Goal: Transaction & Acquisition: Purchase product/service

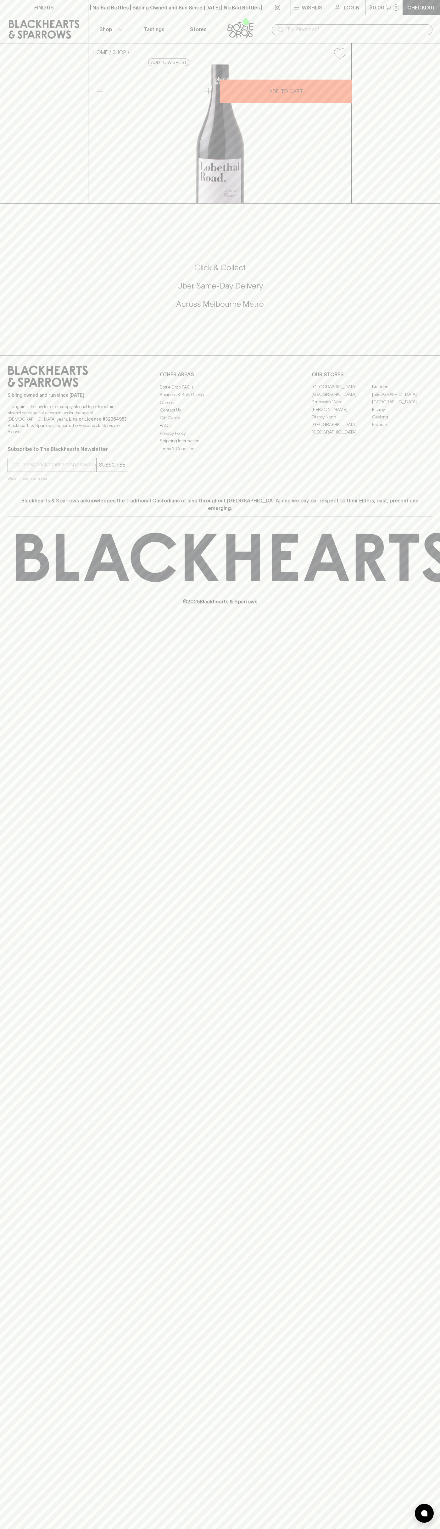
click at [434, 7] on p "Checkout" at bounding box center [422, 8] width 28 height 8
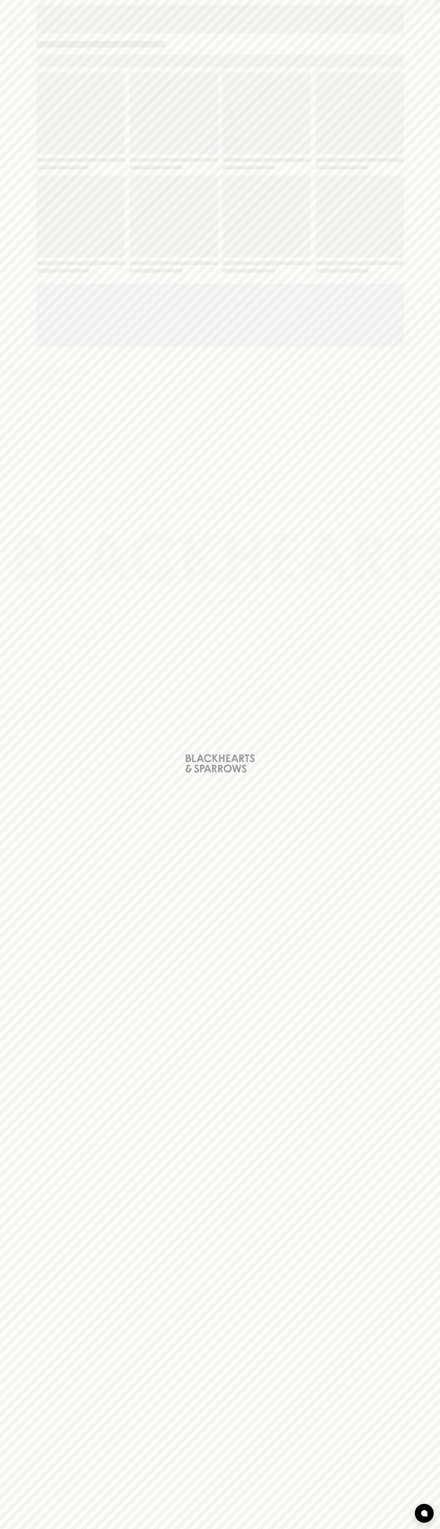
click at [436, 603] on div "Loading" at bounding box center [220, 764] width 440 height 1529
click at [367, 1529] on html "FIND US | No Bad Bottles | Sibling Owned and Run Since 2006 | No Bad Bottles | …" at bounding box center [220, 764] width 440 height 1529
click at [20, 1297] on div "Loading" at bounding box center [220, 764] width 440 height 1529
